Goal: Task Accomplishment & Management: Complete application form

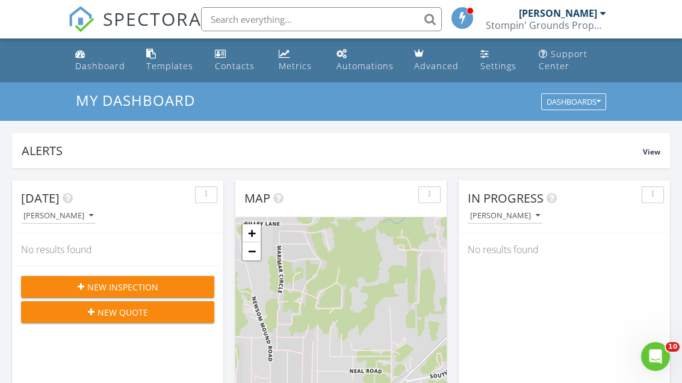
click at [75, 285] on div "New Inspection" at bounding box center [118, 287] width 174 height 13
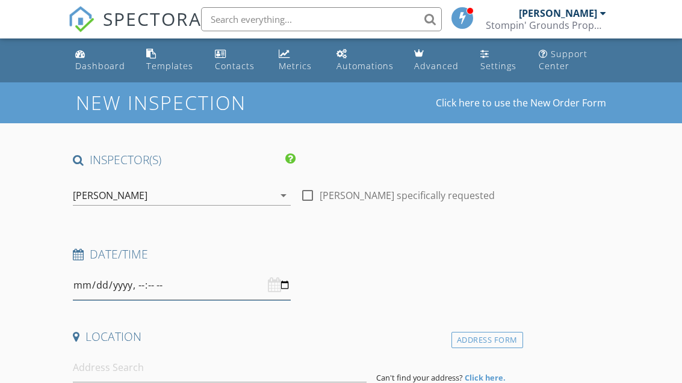
click at [150, 285] on input "datetime-local" at bounding box center [182, 285] width 218 height 29
type input "2025-08-29T08:00"
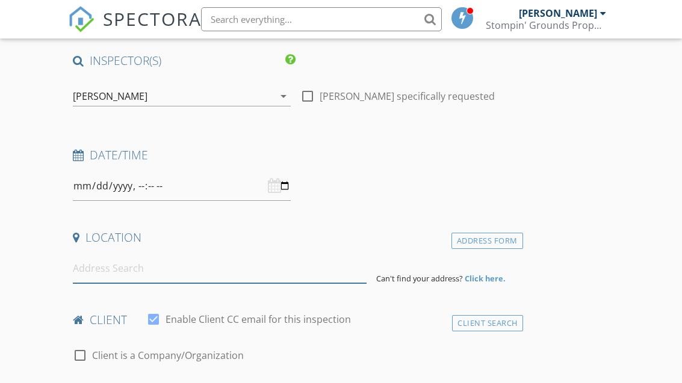
click at [87, 266] on input at bounding box center [220, 268] width 294 height 29
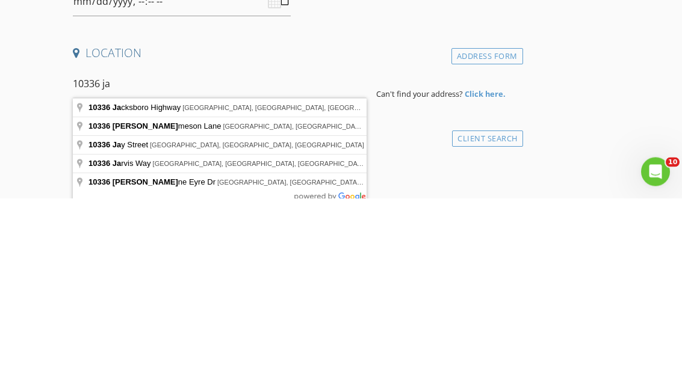
type input "10336 Jameson Lane, Crowley, TX, USA"
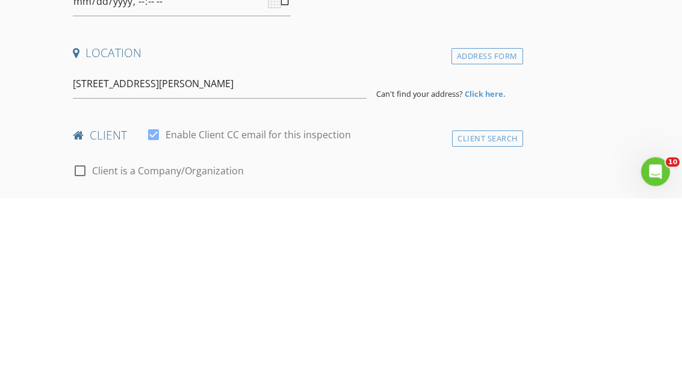
scroll to position [284, 0]
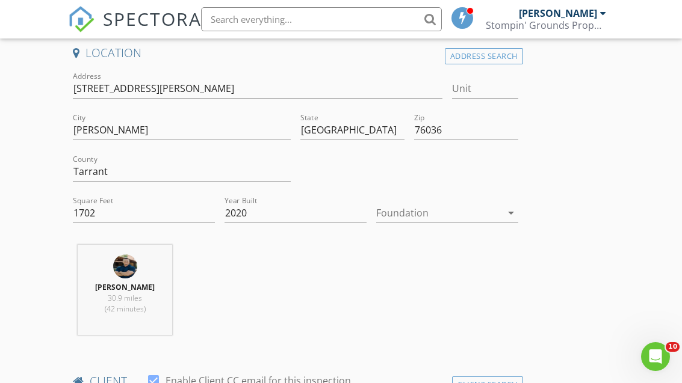
click at [469, 212] on div at bounding box center [438, 212] width 125 height 19
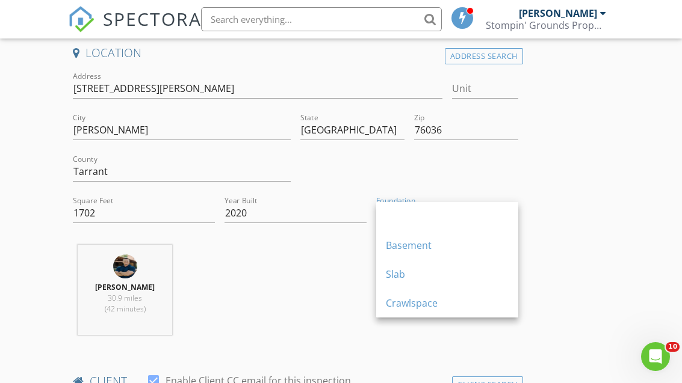
click at [407, 274] on div "Slab" at bounding box center [447, 274] width 123 height 14
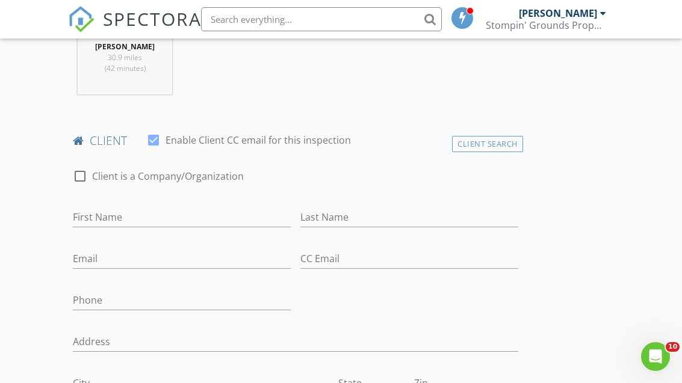
scroll to position [594, 0]
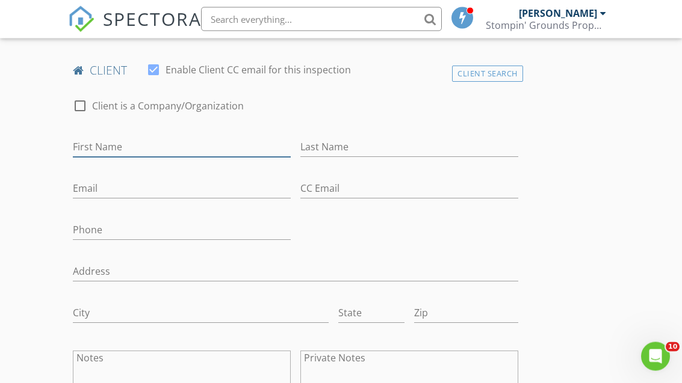
click at [85, 155] on input "First Name" at bounding box center [182, 148] width 218 height 20
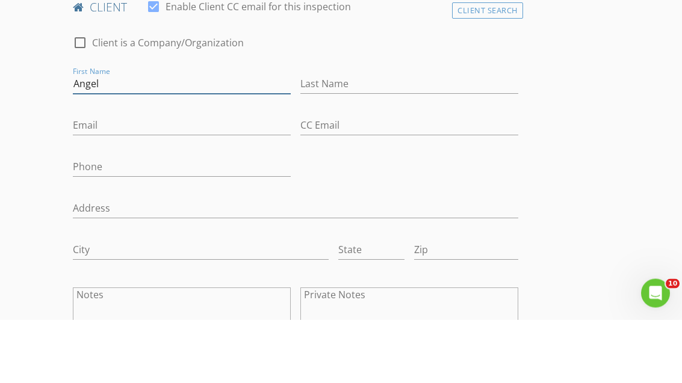
type input "Angel"
click at [337, 138] on input "Last Name" at bounding box center [409, 148] width 218 height 20
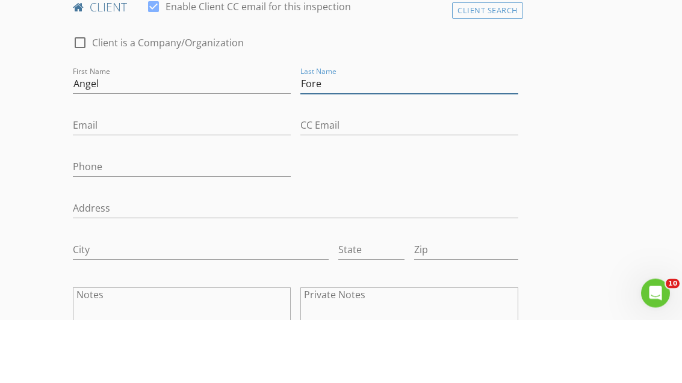
type input "Fore"
click at [94, 179] on input "Email" at bounding box center [182, 189] width 218 height 20
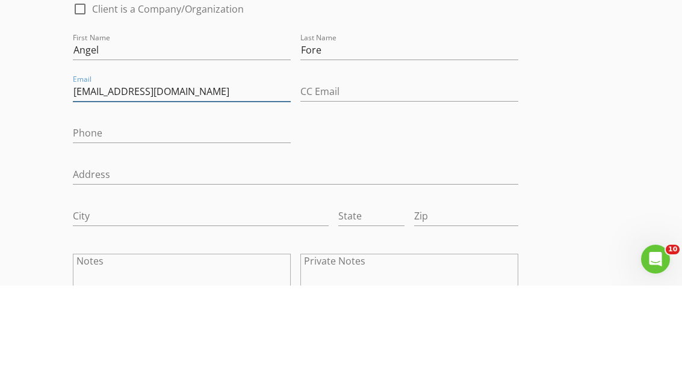
type input "Angelnfore@icloud.com"
click at [93, 221] on input "Phone" at bounding box center [182, 231] width 218 height 20
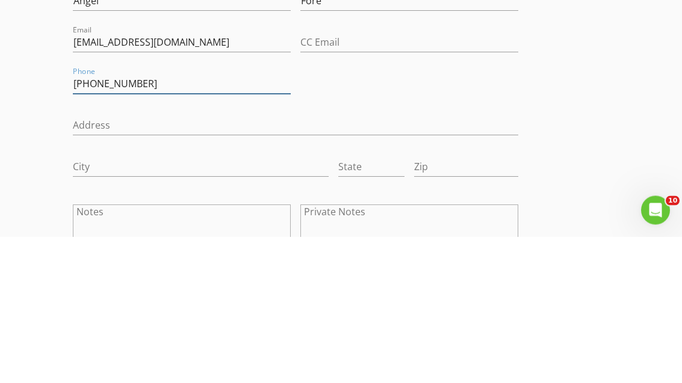
type input "[PHONE_NUMBER]"
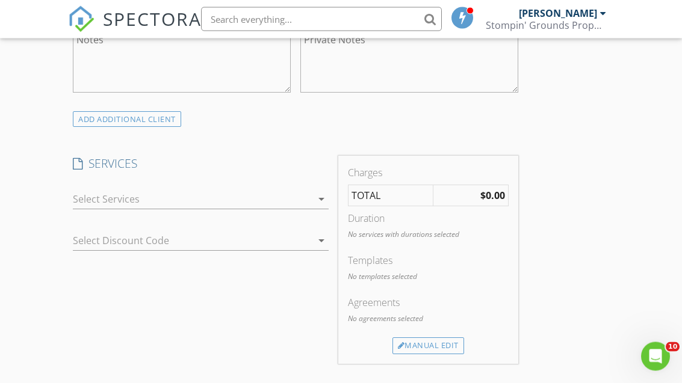
click at [88, 199] on div at bounding box center [192, 199] width 239 height 19
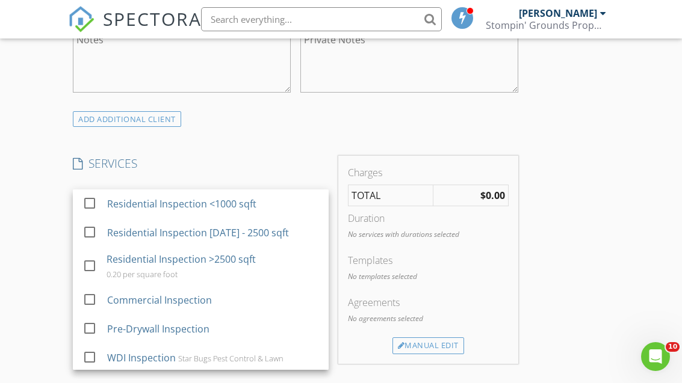
scroll to position [0, 0]
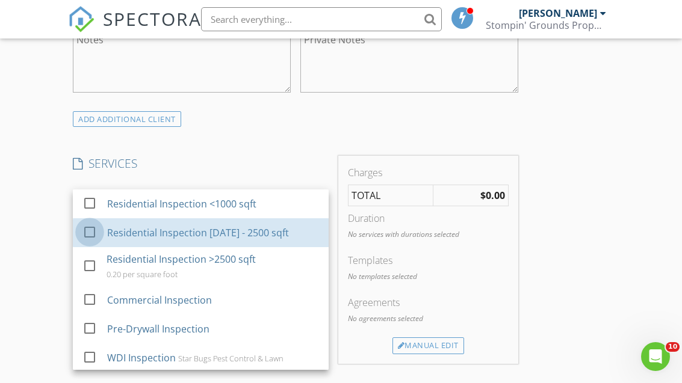
click at [87, 234] on div at bounding box center [89, 232] width 20 height 20
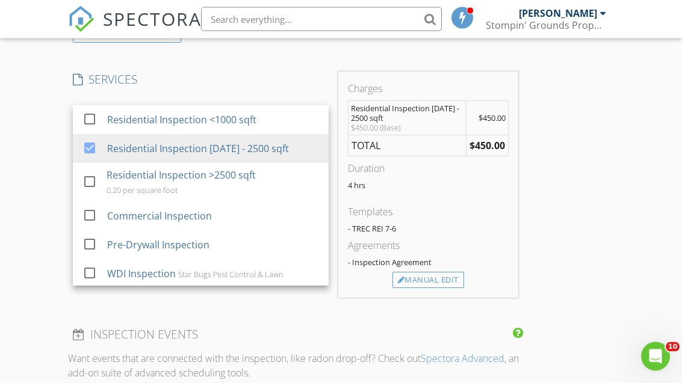
scroll to position [997, 0]
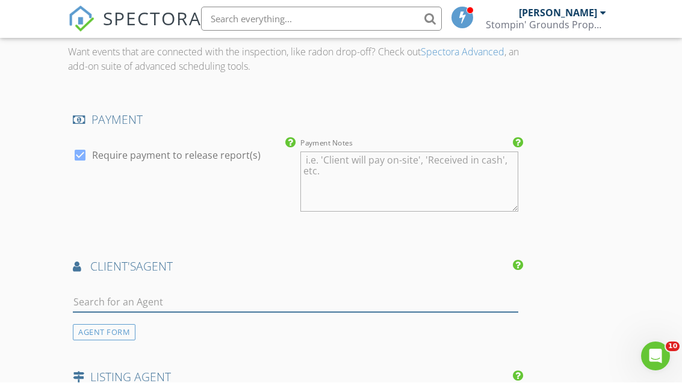
click at [89, 301] on input "text" at bounding box center [295, 303] width 445 height 20
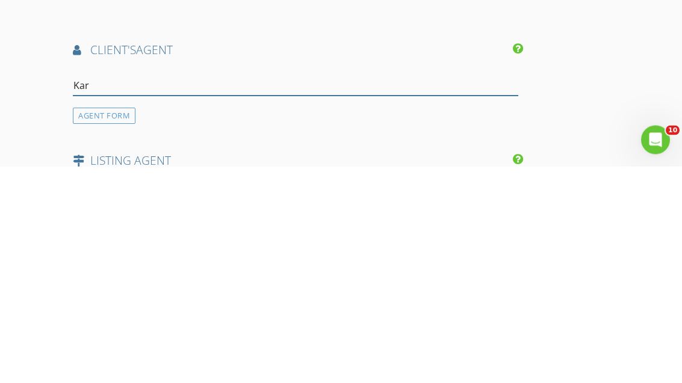
type input "Karr"
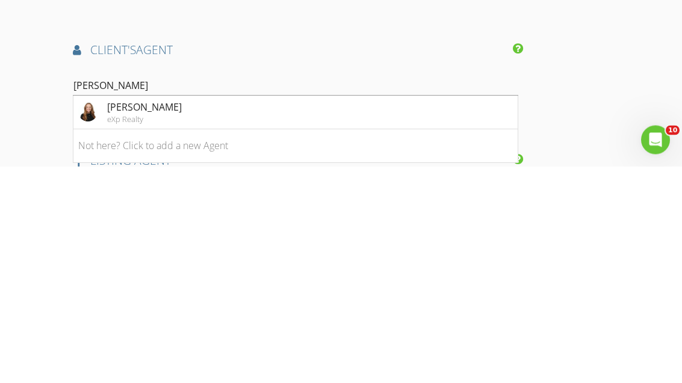
click at [138, 331] on div "eXp Realty" at bounding box center [144, 336] width 75 height 10
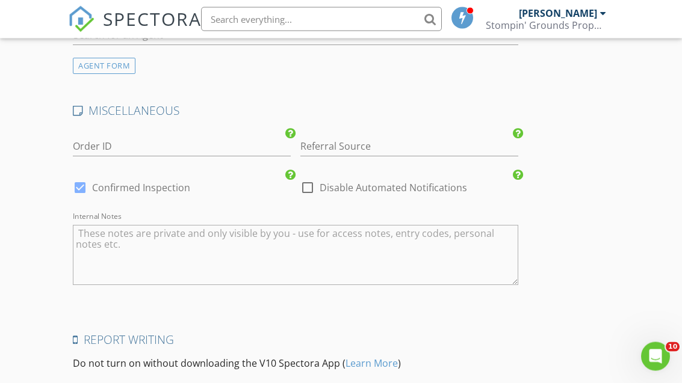
scroll to position [2049, 0]
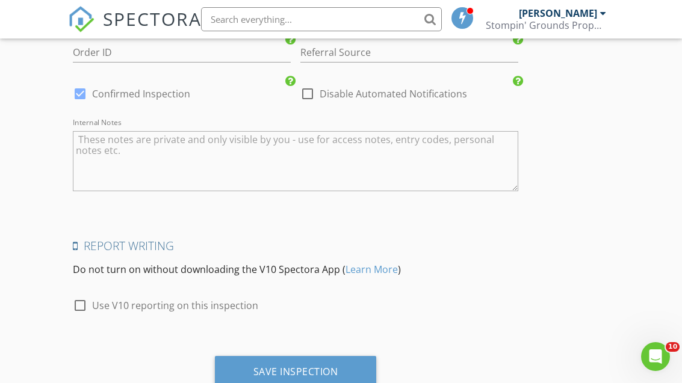
click at [261, 368] on div "Save Inspection" at bounding box center [295, 372] width 85 height 12
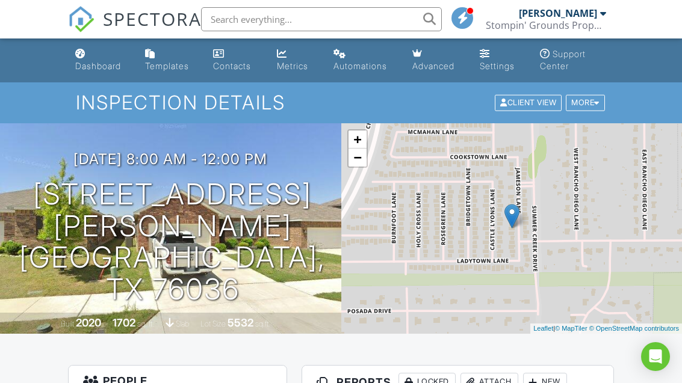
click at [93, 63] on div "Dashboard" at bounding box center [98, 66] width 46 height 10
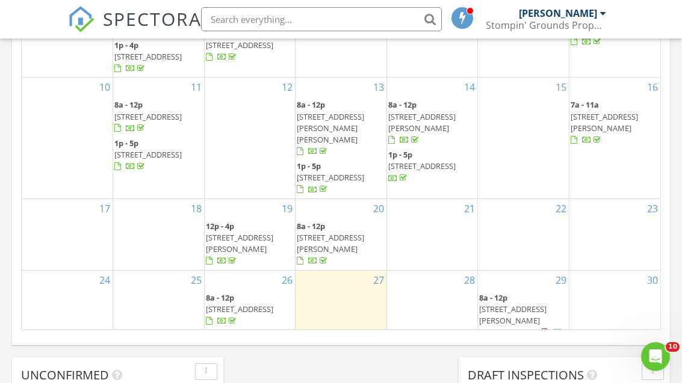
scroll to position [788, 0]
